Goal: Information Seeking & Learning: Find specific fact

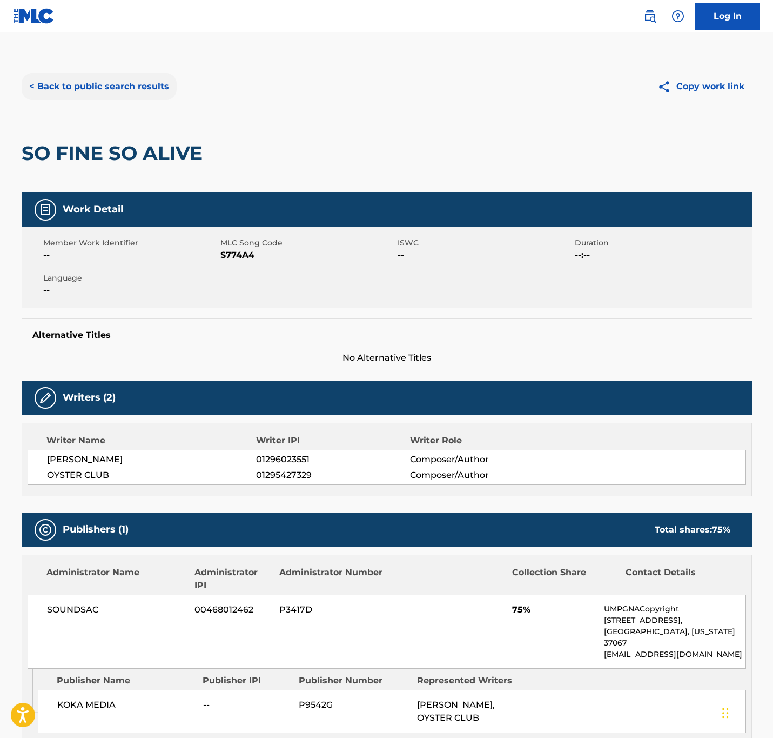
click at [130, 86] on button "< Back to public search results" at bounding box center [99, 86] width 155 height 27
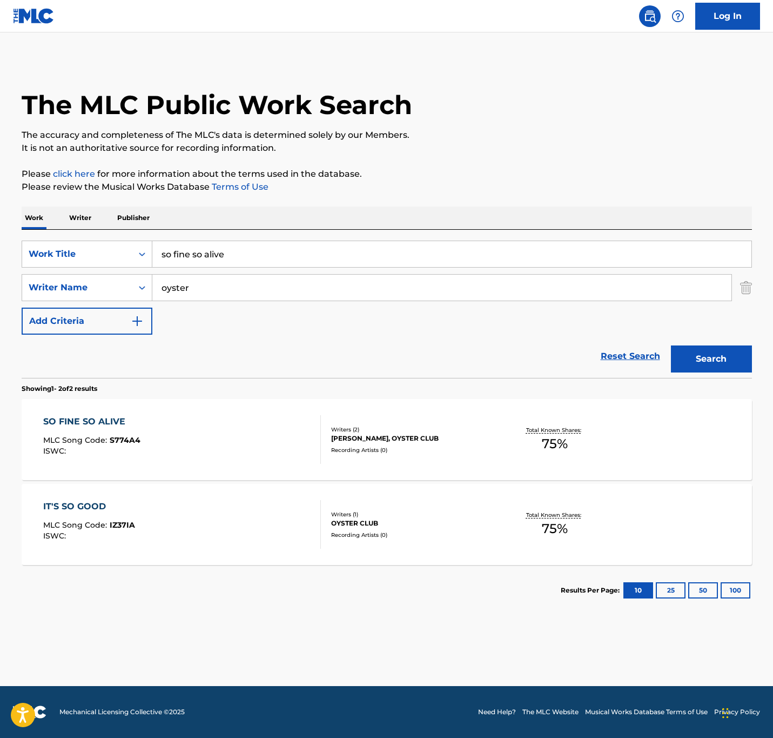
drag, startPoint x: 294, startPoint y: 258, endPoint x: 13, endPoint y: 264, distance: 281.1
click at [13, 264] on div "The MLC Public Work Search The accuracy and completeness of The MLC's data is d…" at bounding box center [387, 337] width 757 height 556
paste input "fire them up"
type input "fire them up"
drag, startPoint x: 214, startPoint y: 288, endPoint x: -117, endPoint y: 252, distance: 332.7
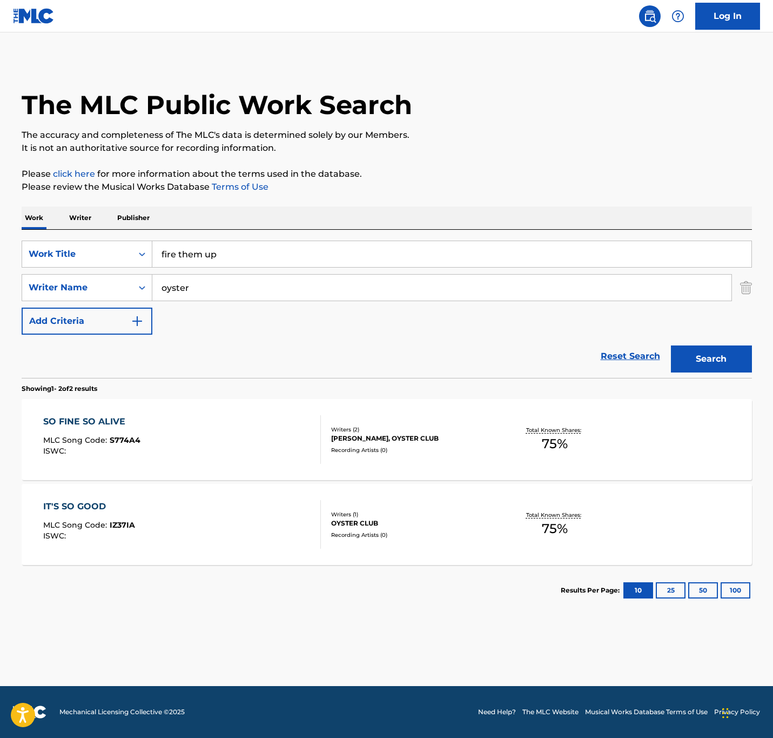
click at [0, 252] on html "Accessibility Screen-Reader Guide, Feedback, and Issue Reporting | New window 0…" at bounding box center [386, 369] width 773 height 738
type input "gruber"
click at [671, 345] on button "Search" at bounding box center [711, 358] width 81 height 27
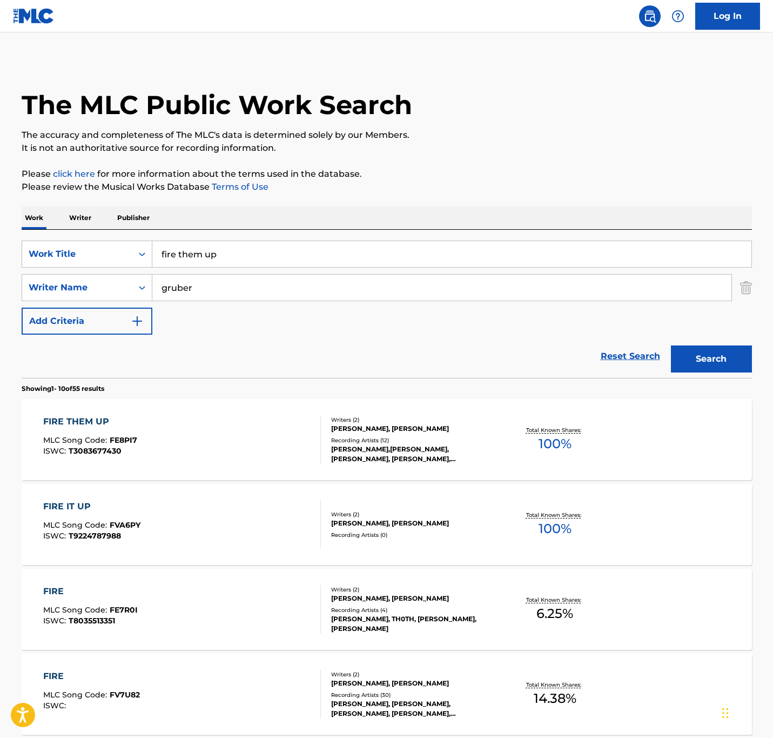
click at [342, 430] on div "[PERSON_NAME], [PERSON_NAME]" at bounding box center [412, 429] width 163 height 10
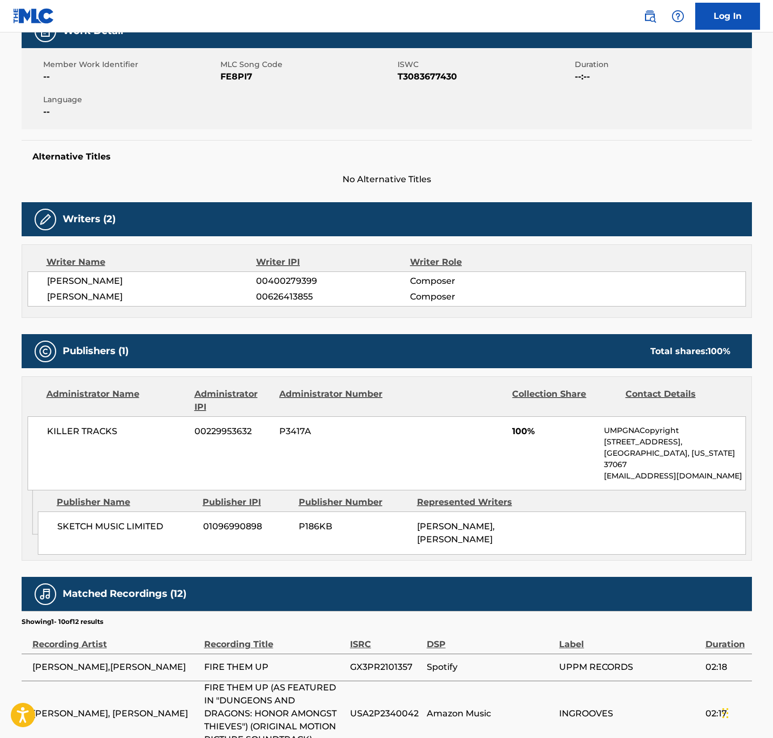
scroll to position [181, 0]
